Goal: Task Accomplishment & Management: Use online tool/utility

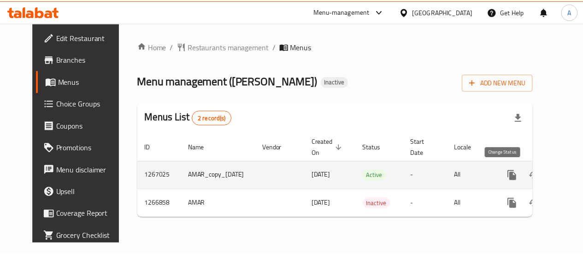
scroll to position [0, 24]
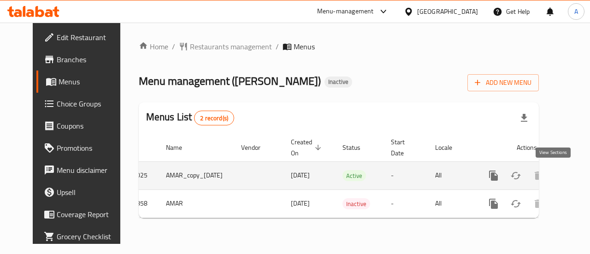
click at [559, 171] on link "enhanced table" at bounding box center [560, 175] width 22 height 22
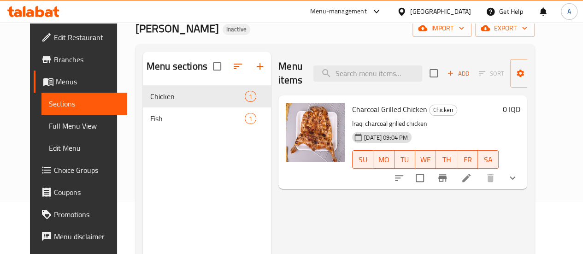
scroll to position [51, 0]
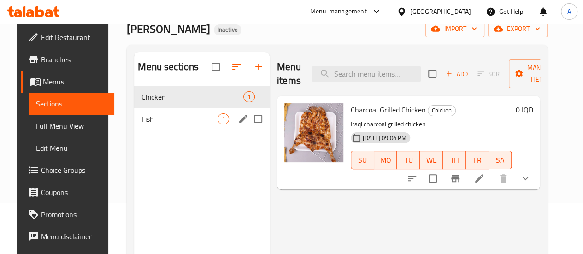
click at [165, 130] on div "Fish 1" at bounding box center [201, 119] width 135 height 22
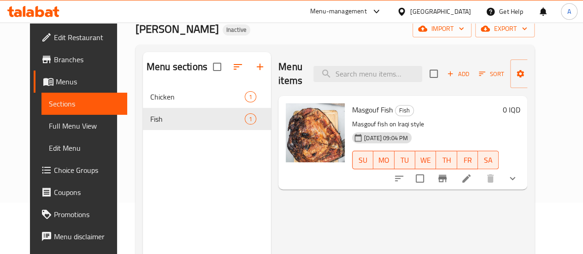
click at [518, 181] on icon "show more" at bounding box center [512, 178] width 11 height 11
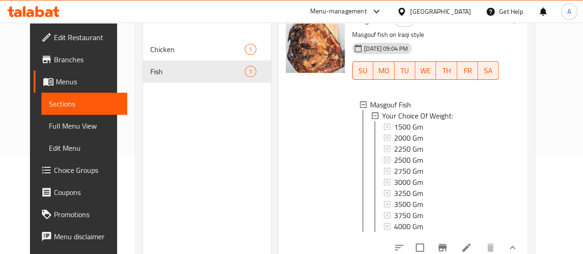
scroll to position [99, 0]
click at [64, 124] on span "Full Menu View" at bounding box center [84, 125] width 71 height 11
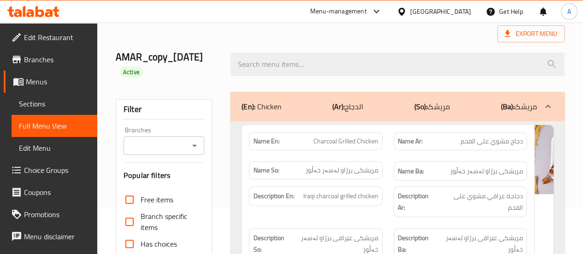
scroll to position [45, 0]
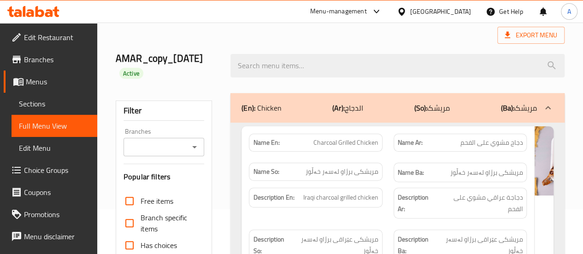
click at [551, 104] on icon at bounding box center [547, 107] width 11 height 11
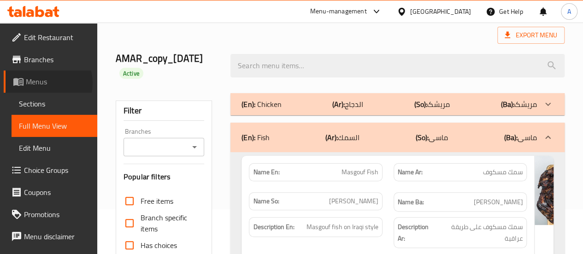
click at [43, 83] on span "Menus" at bounding box center [58, 81] width 64 height 11
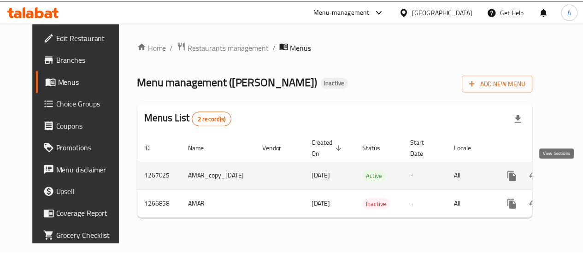
scroll to position [0, 24]
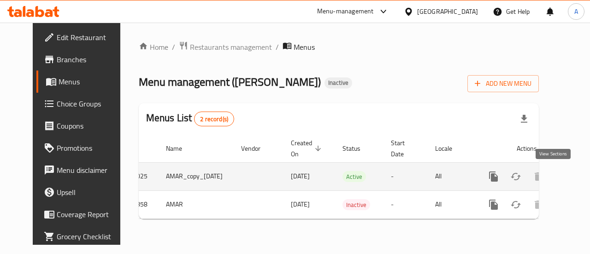
click at [554, 175] on icon "enhanced table" at bounding box center [559, 176] width 11 height 11
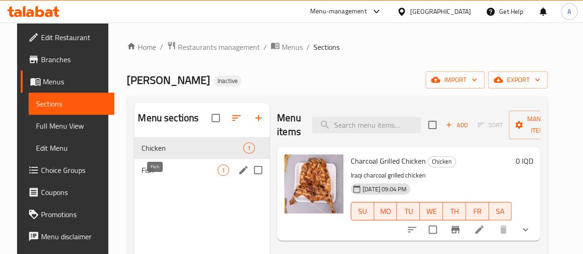
click at [161, 176] on span "Fish" at bounding box center [179, 169] width 76 height 11
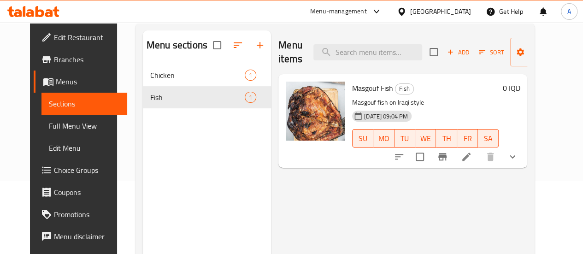
scroll to position [74, 0]
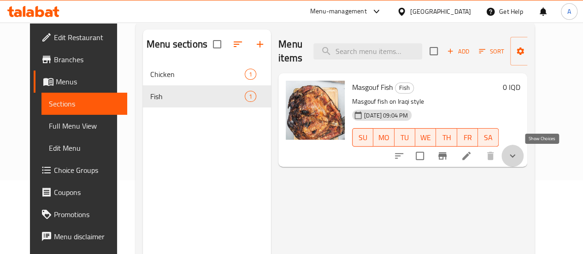
click at [518, 159] on icon "show more" at bounding box center [512, 155] width 11 height 11
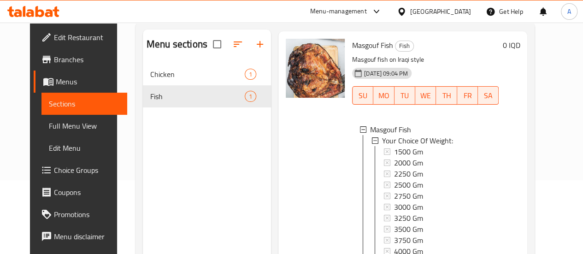
scroll to position [129, 0]
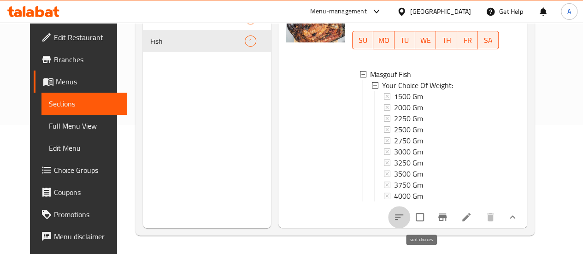
click at [403, 217] on icon "sort-choices" at bounding box center [399, 217] width 8 height 6
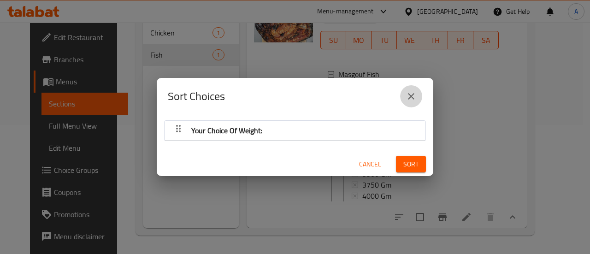
click at [410, 96] on icon "close" at bounding box center [411, 96] width 6 height 6
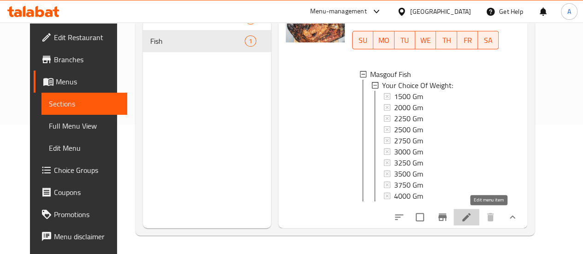
click at [470, 215] on icon at bounding box center [466, 217] width 8 height 8
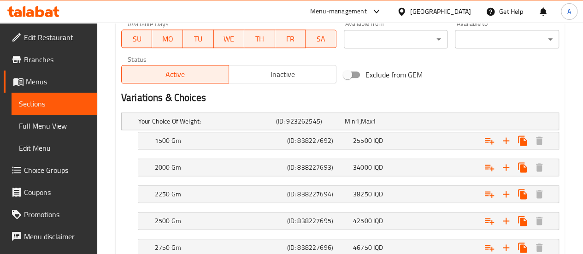
scroll to position [551, 0]
